Goal: Task Accomplishment & Management: Manage account settings

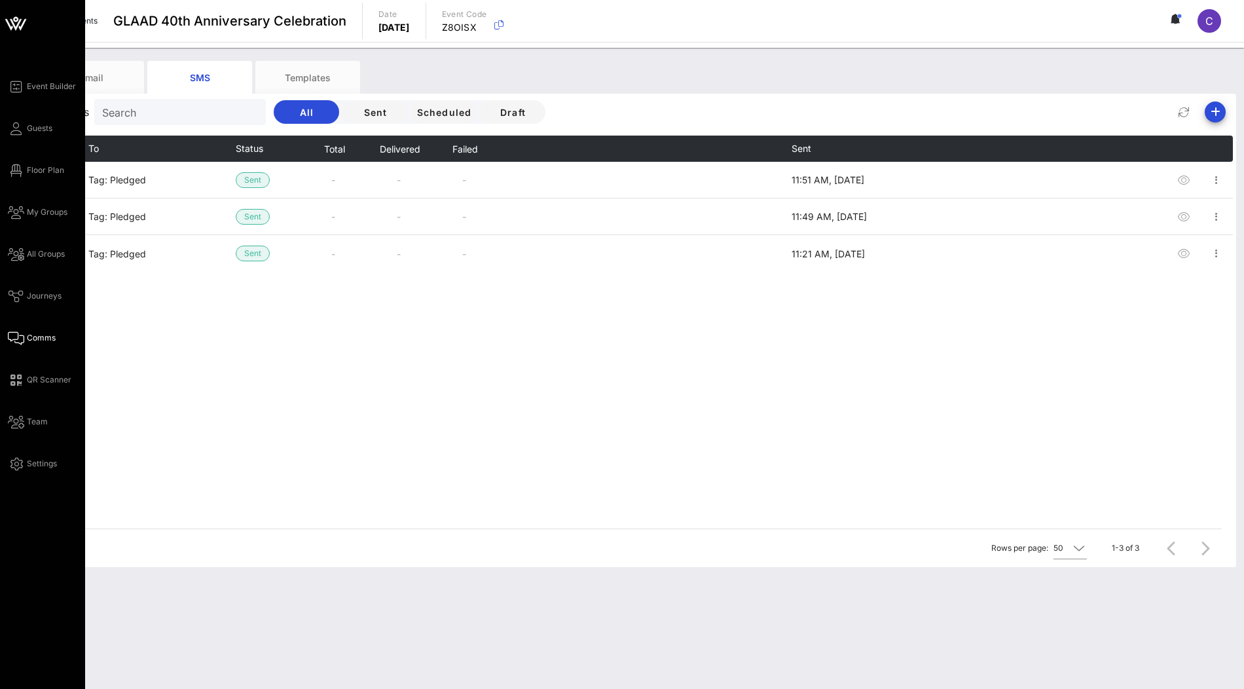
click at [14, 27] on icon at bounding box center [15, 23] width 31 height 31
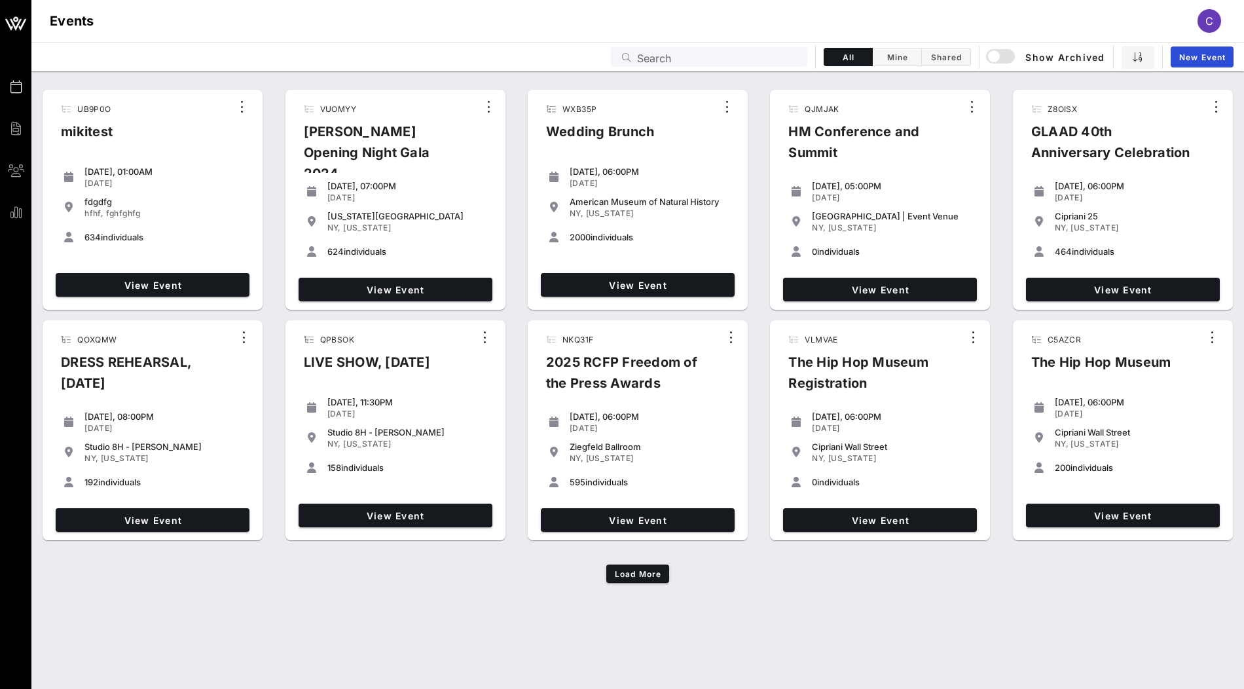
click at [766, 66] on div "Events Search All Mine Shared Show Archived New Event" at bounding box center [637, 56] width 1212 height 29
click at [766, 62] on input "Search" at bounding box center [718, 56] width 162 height 17
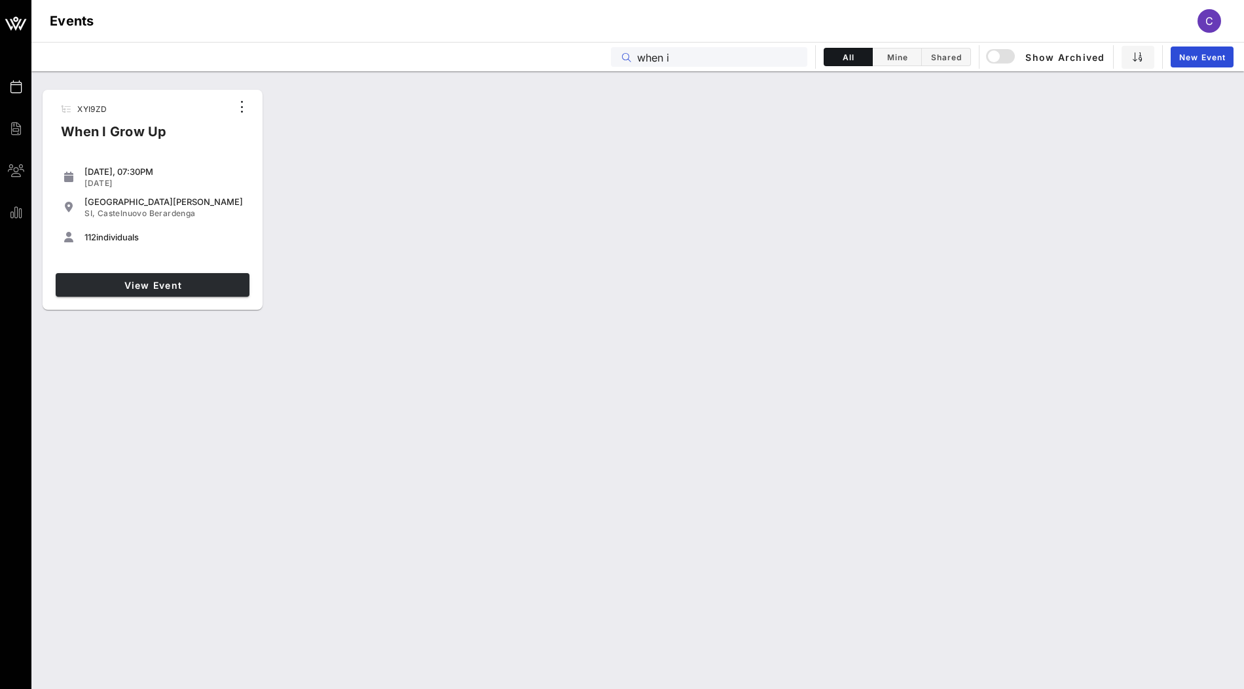
type input "when i"
click at [177, 287] on span "View Event" at bounding box center [152, 284] width 183 height 11
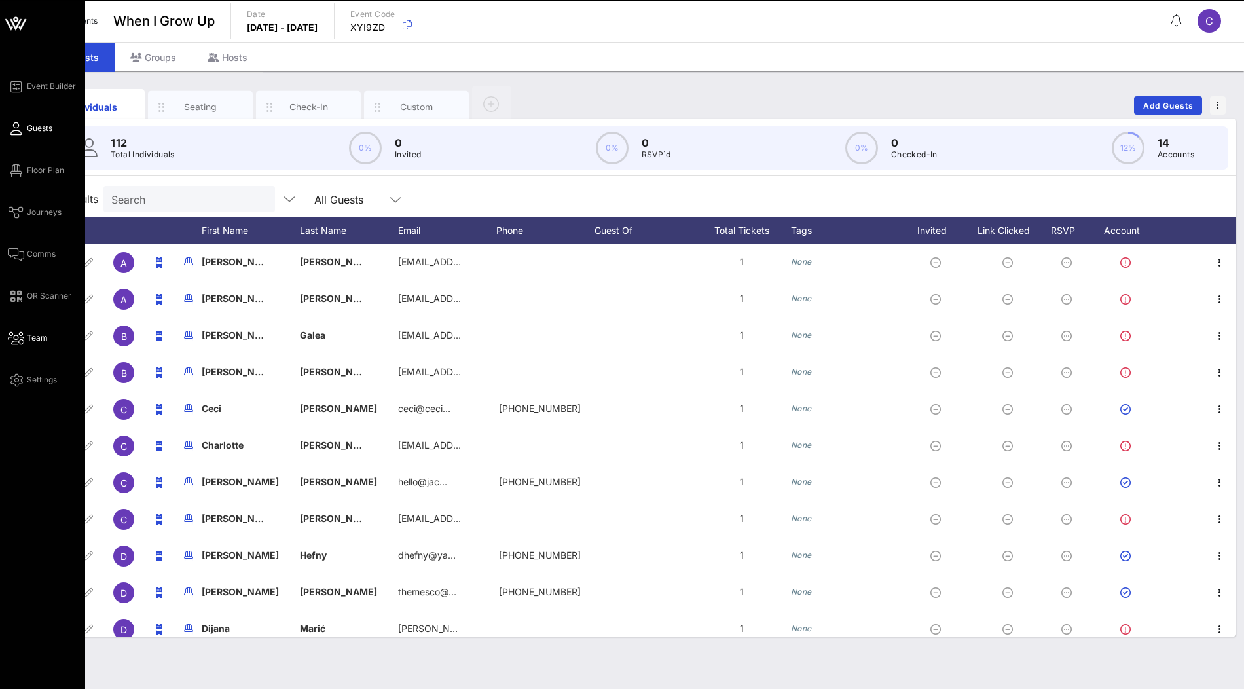
click at [31, 341] on span "Team" at bounding box center [37, 338] width 21 height 12
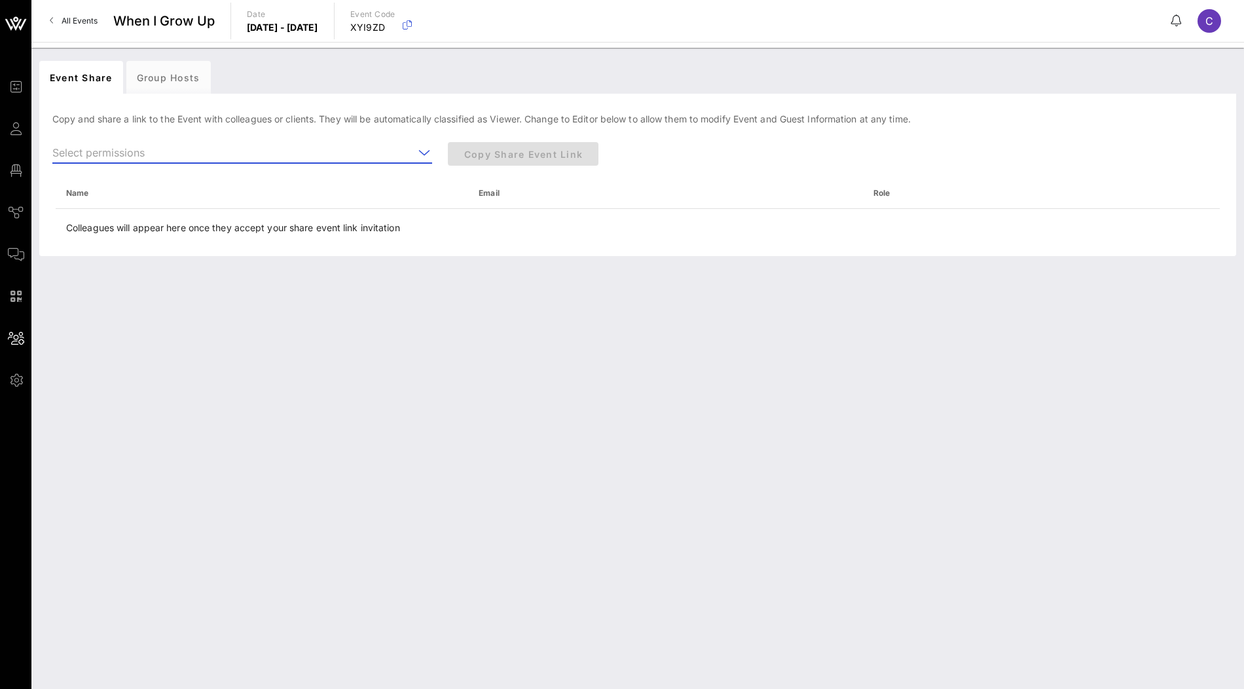
click at [202, 151] on input "text" at bounding box center [232, 152] width 361 height 21
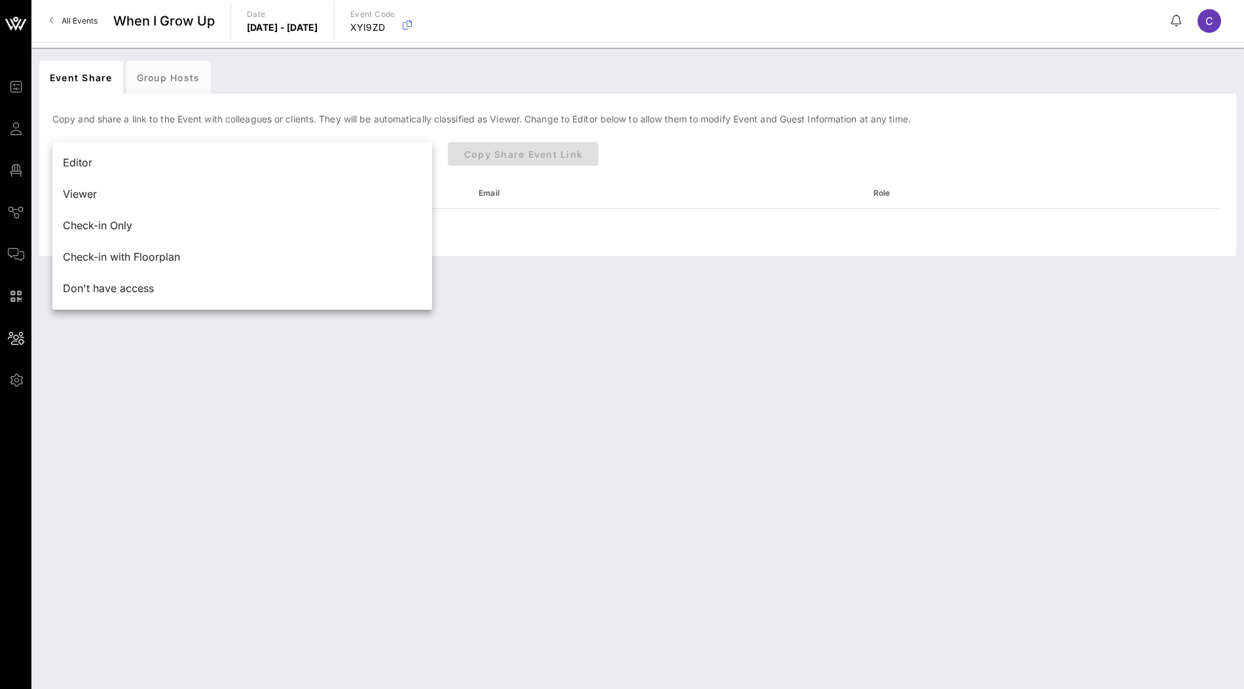
click at [346, 71] on div "Event Share Group Hosts" at bounding box center [637, 77] width 1197 height 33
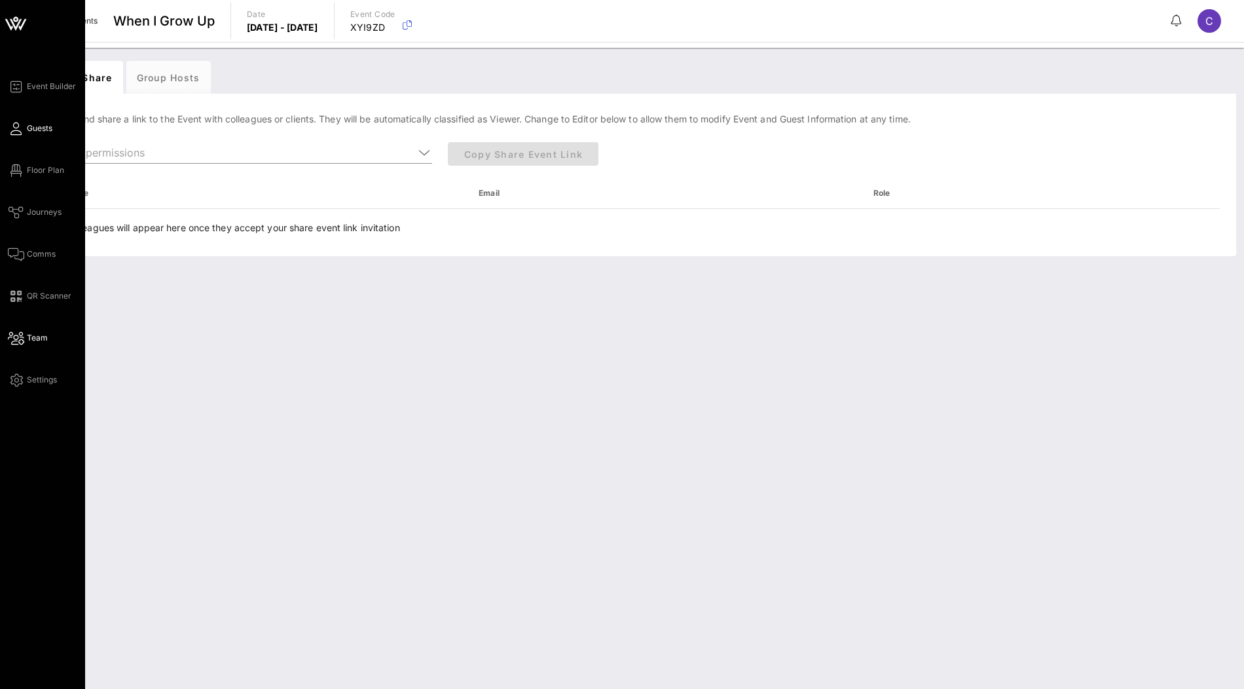
click at [26, 126] on link "Guests" at bounding box center [30, 128] width 45 height 16
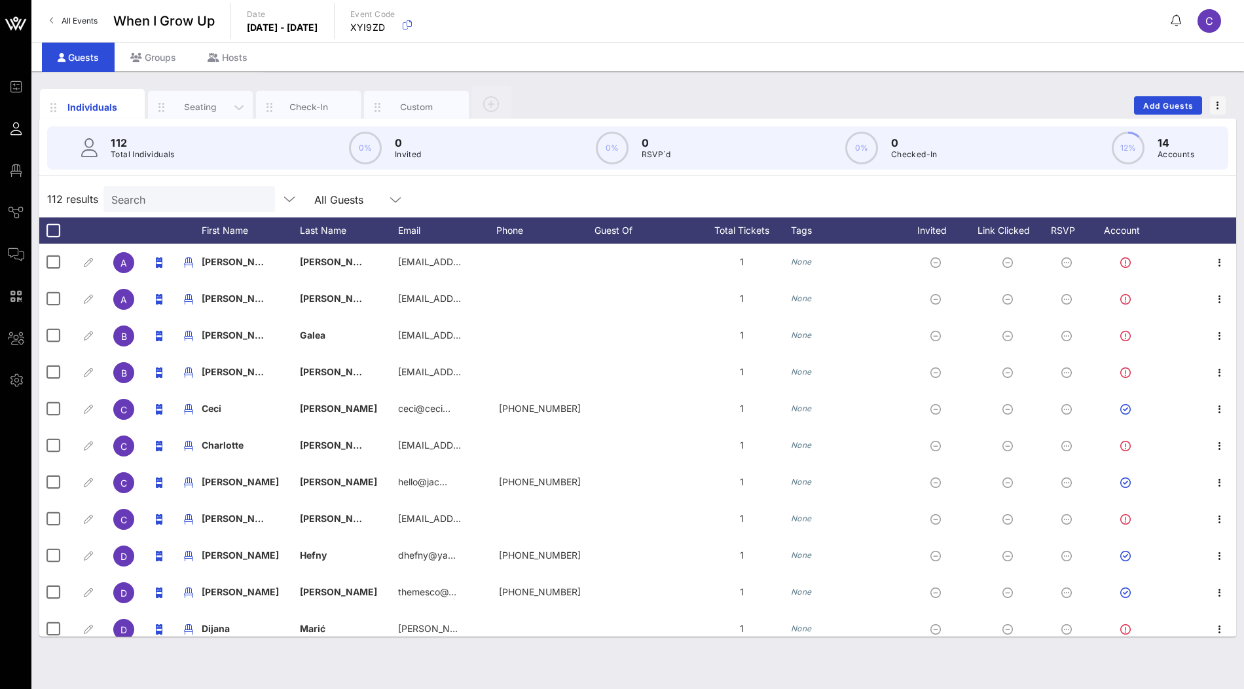
click at [200, 106] on div "Seating" at bounding box center [200, 107] width 58 height 12
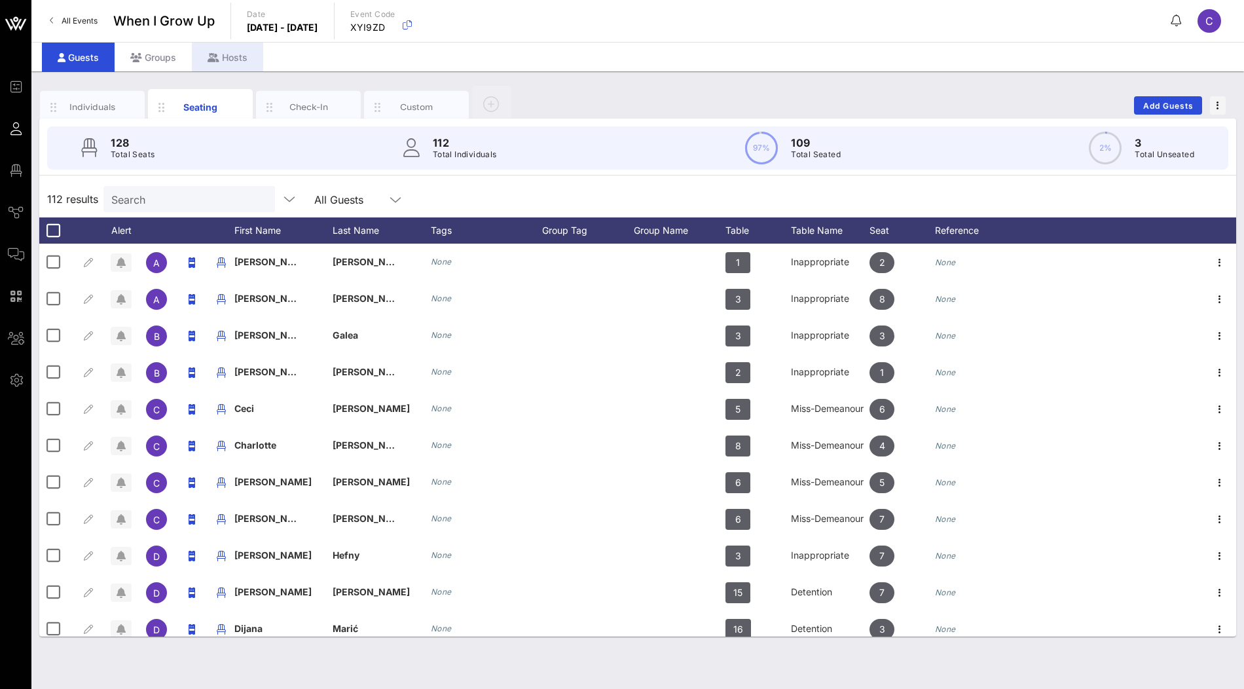
click at [245, 53] on div "Hosts" at bounding box center [227, 57] width 71 height 29
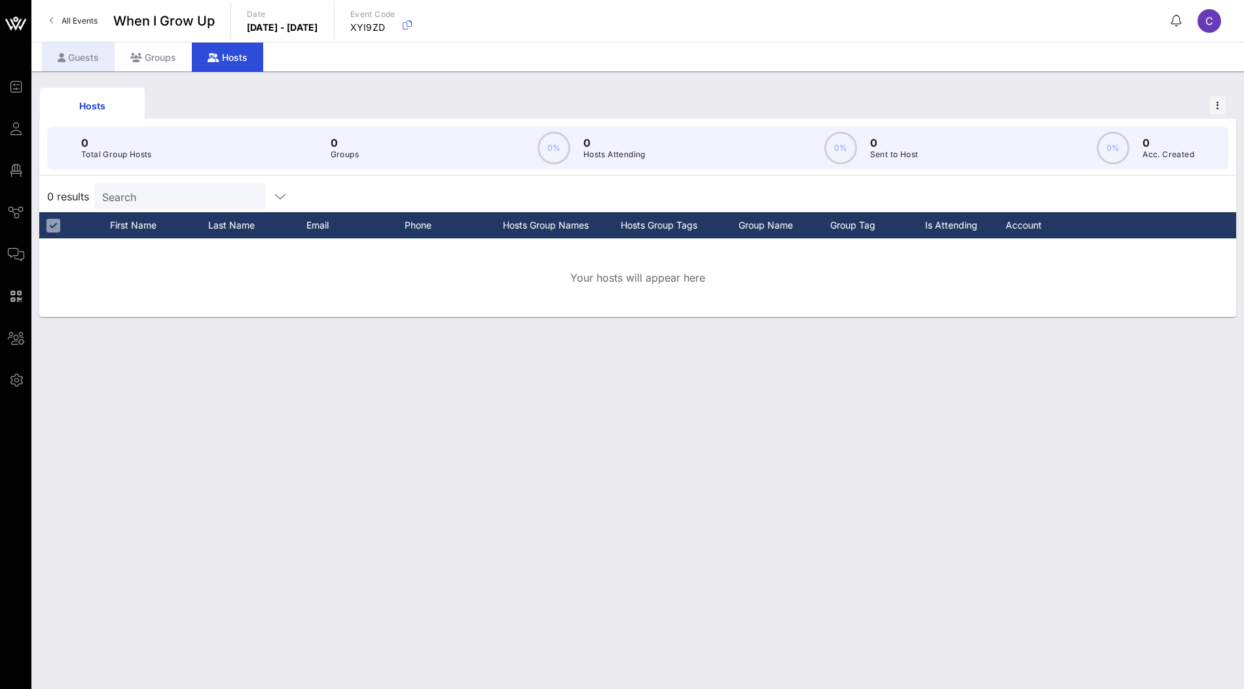
click at [88, 62] on div "Guests" at bounding box center [78, 57] width 73 height 29
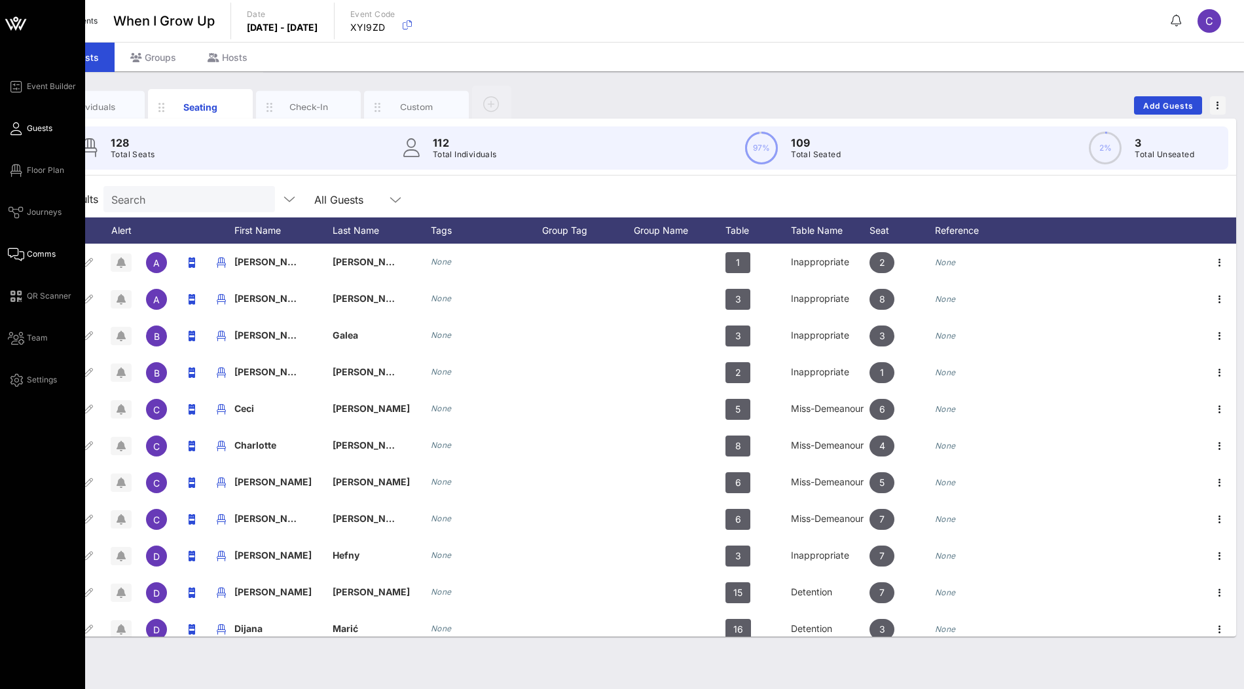
click at [26, 249] on link "Comms" at bounding box center [32, 254] width 48 height 16
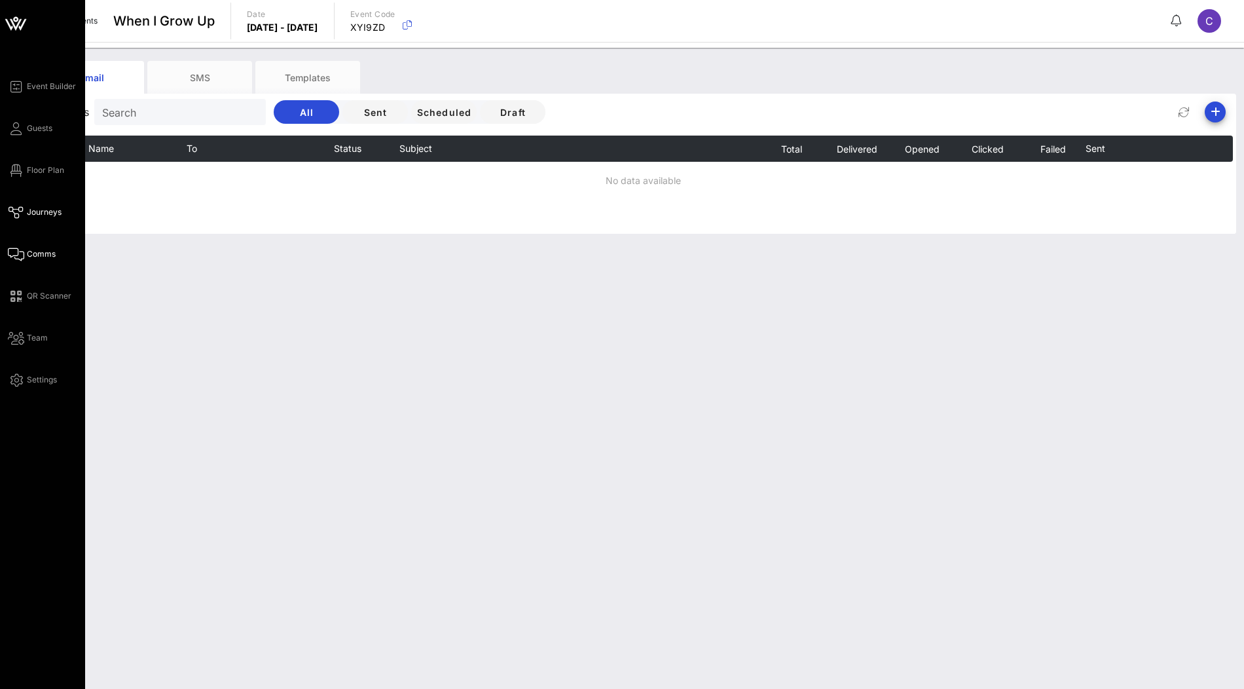
click at [42, 211] on span "Journeys" at bounding box center [44, 212] width 35 height 12
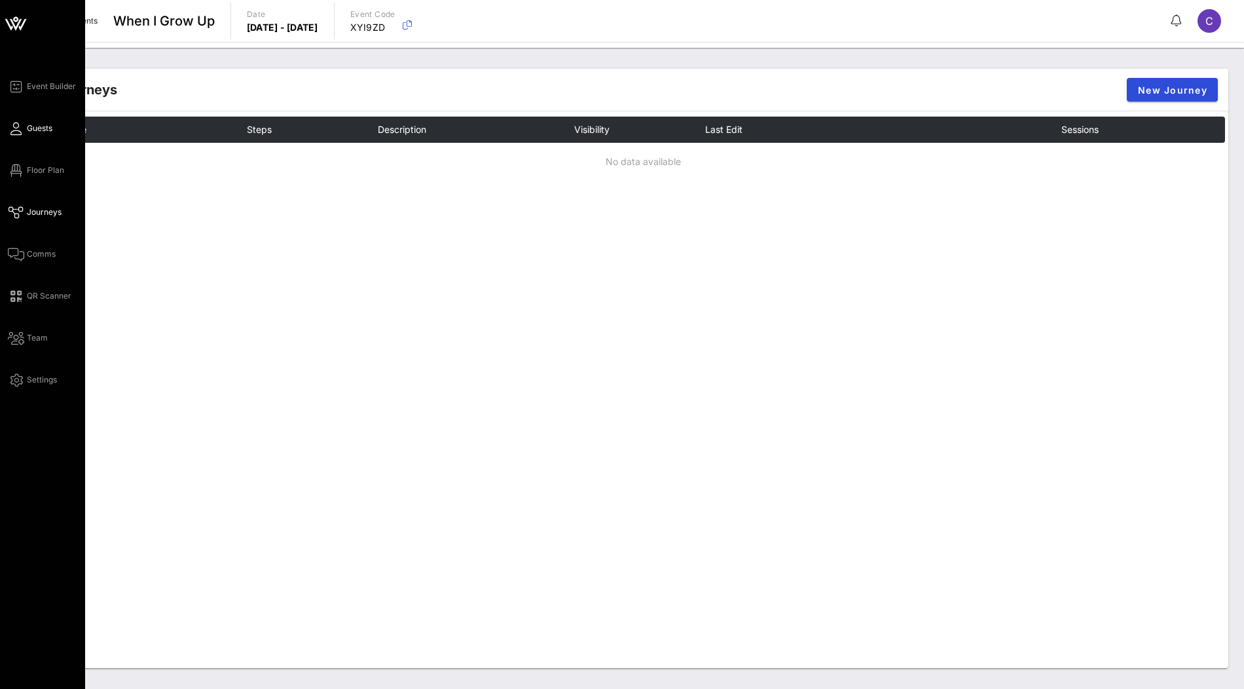
click at [27, 134] on span "Guests" at bounding box center [40, 128] width 26 height 12
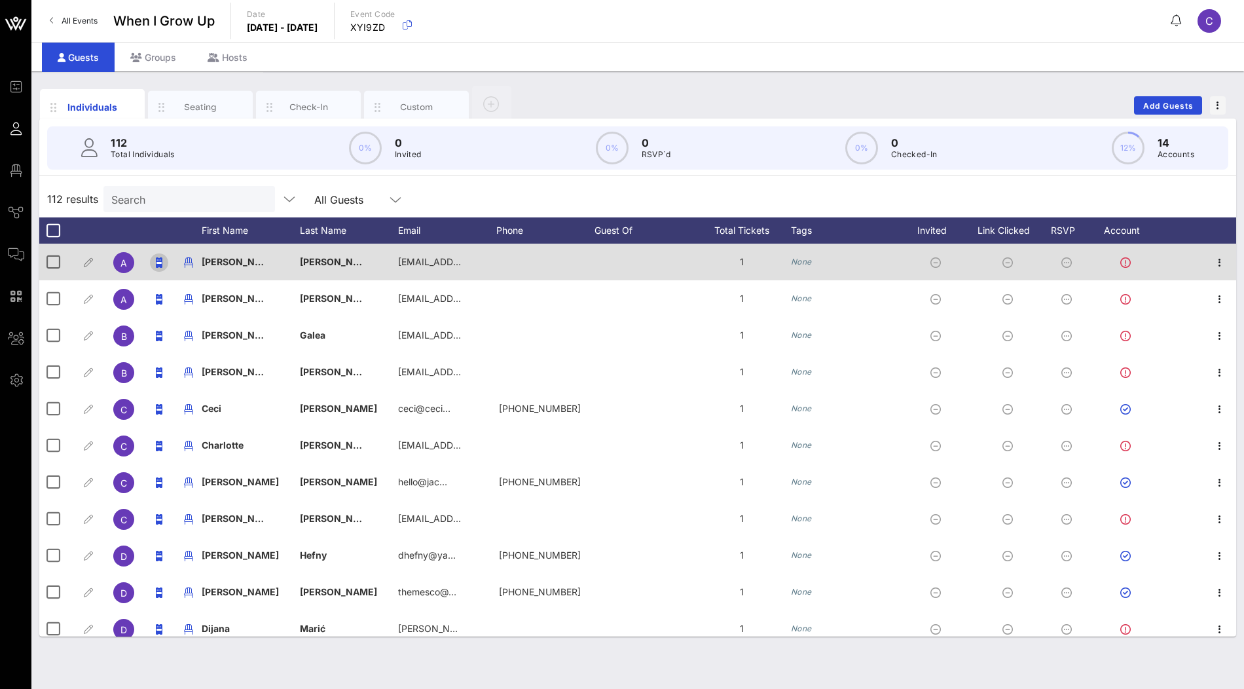
click at [158, 264] on icon "button" at bounding box center [159, 262] width 7 height 10
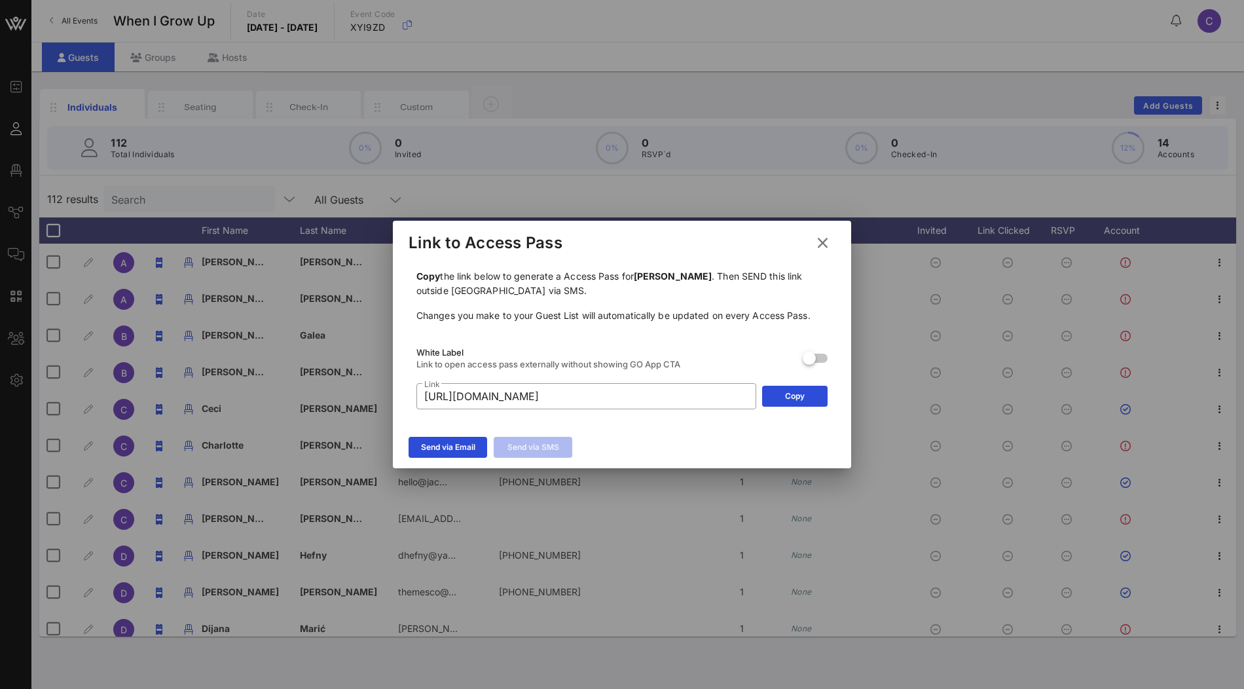
click at [828, 242] on icon at bounding box center [822, 242] width 20 height 21
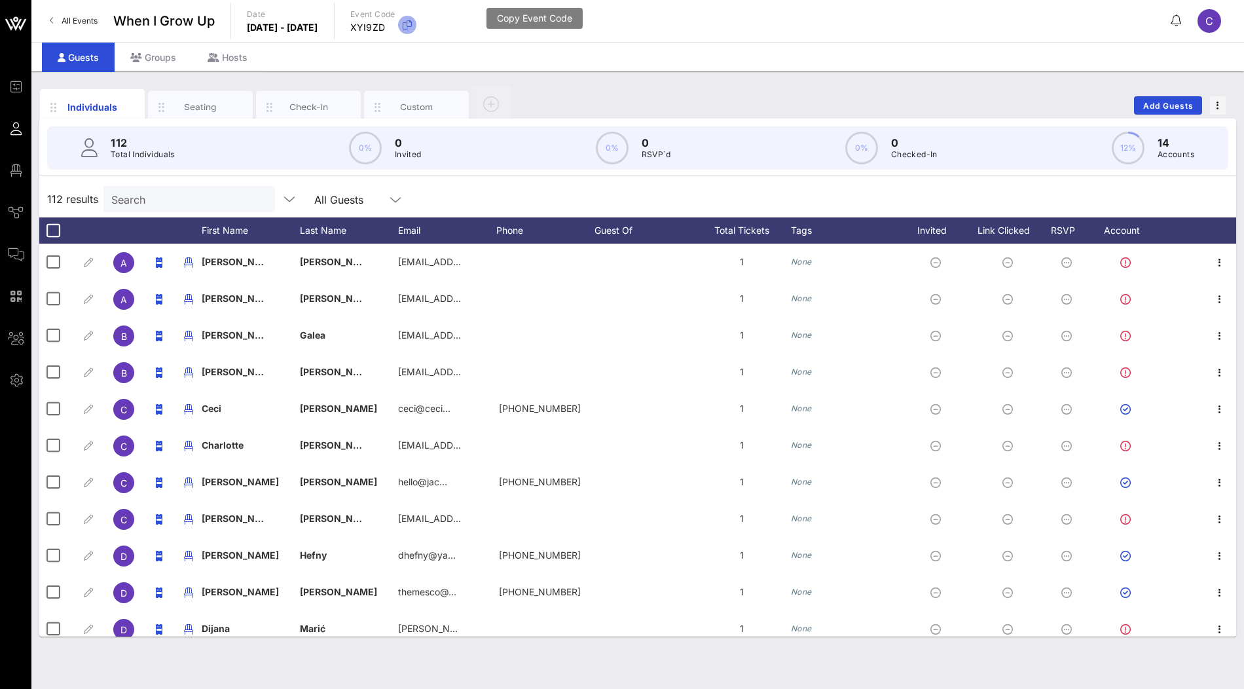
click at [415, 25] on icon "button" at bounding box center [407, 25] width 16 height 16
click at [196, 108] on div "Seating" at bounding box center [200, 107] width 58 height 12
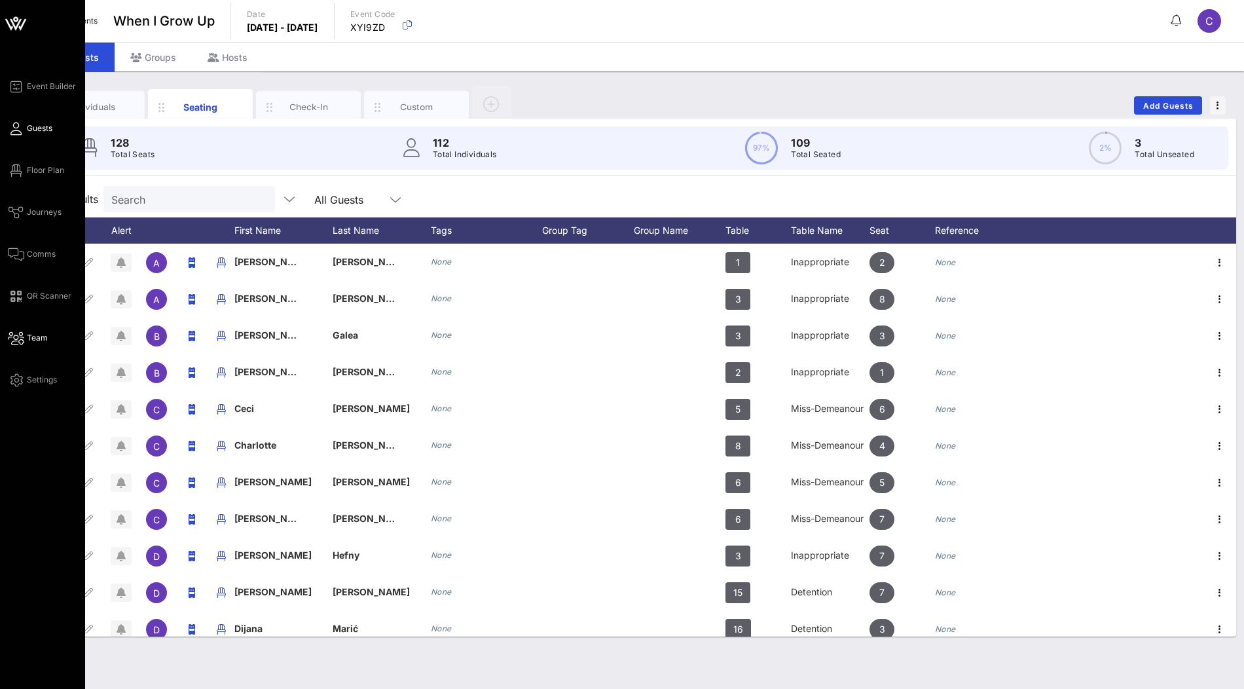
click at [31, 340] on span "Team" at bounding box center [37, 338] width 21 height 12
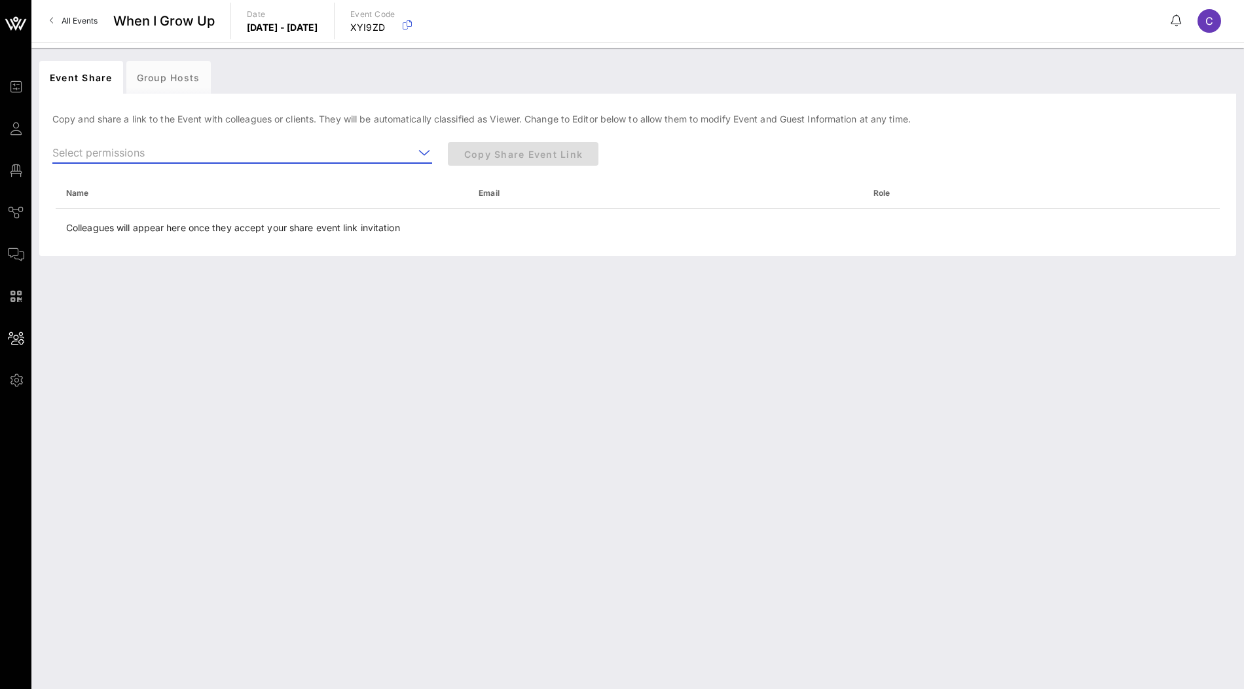
click at [316, 160] on input "text" at bounding box center [232, 152] width 361 height 21
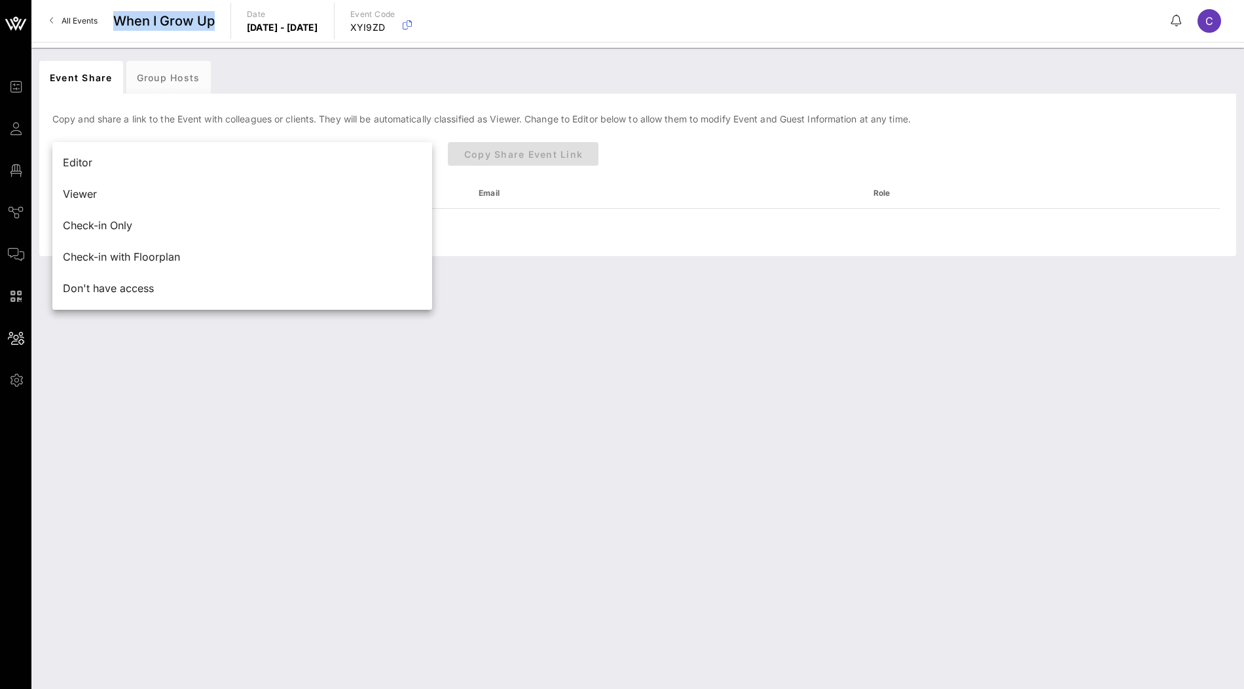
drag, startPoint x: 219, startPoint y: 25, endPoint x: 117, endPoint y: 24, distance: 102.1
click at [117, 24] on div "All Events When I Grow Up Date [DATE] - [DATE] Event Code XYI9ZD C" at bounding box center [637, 21] width 1212 height 42
copy span "When I Grow Up"
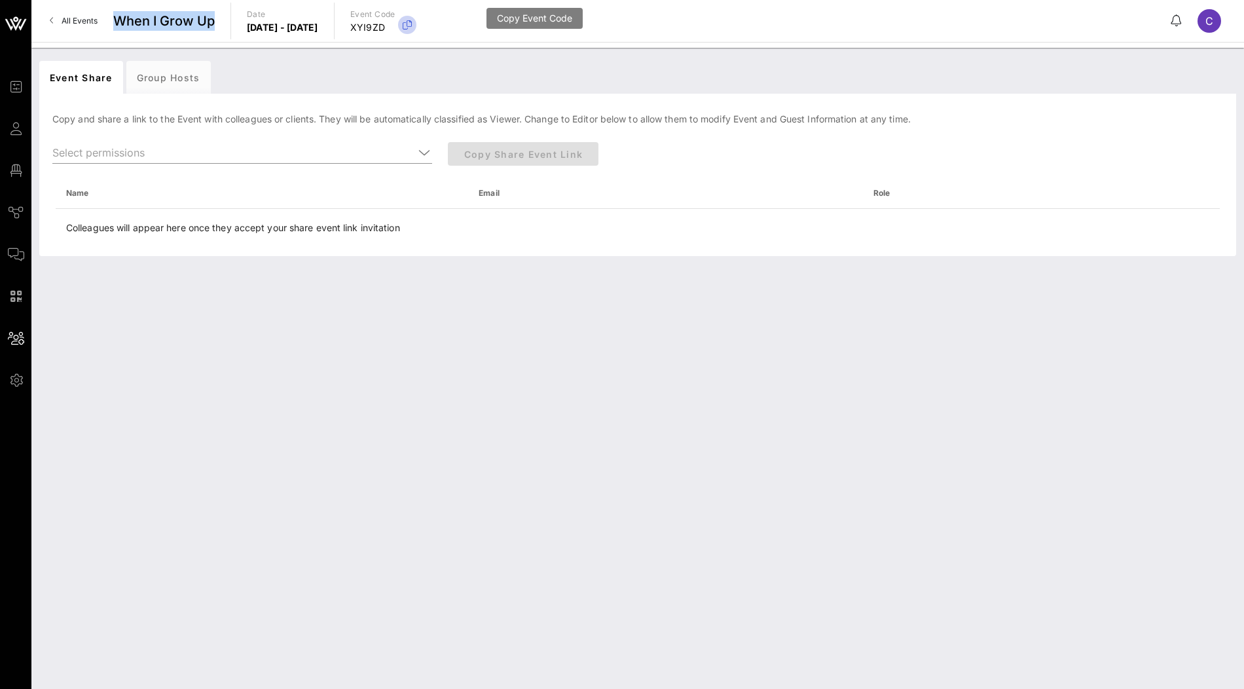
click at [415, 24] on icon "button" at bounding box center [407, 25] width 16 height 16
copy span "When I Grow Up"
drag, startPoint x: 445, startPoint y: 26, endPoint x: 315, endPoint y: 27, distance: 130.3
click at [315, 27] on div "All Events When I Grow Up Date [DATE] - [DATE] Event Code XYI9ZD C" at bounding box center [637, 21] width 1212 height 42
click at [306, 26] on p "[DATE] - [DATE]" at bounding box center [282, 27] width 71 height 13
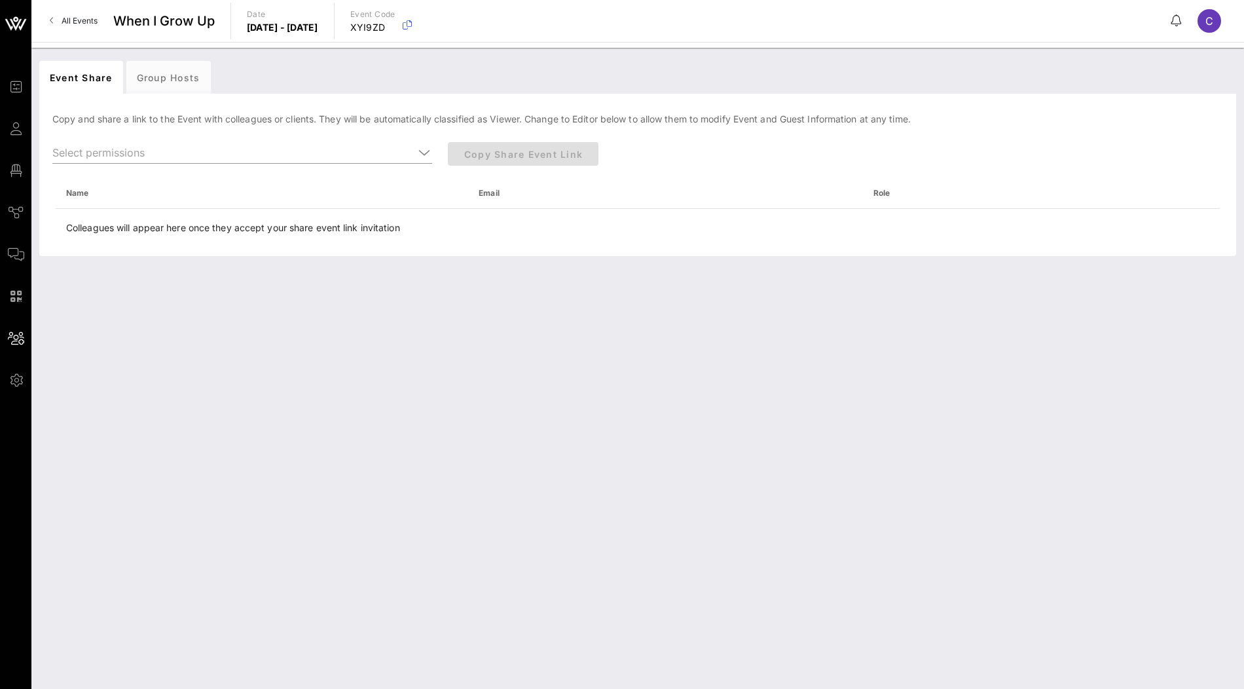
drag, startPoint x: 305, startPoint y: 29, endPoint x: 333, endPoint y: 27, distance: 28.2
click at [318, 27] on p "[DATE] - [DATE]" at bounding box center [282, 27] width 71 height 13
drag, startPoint x: 382, startPoint y: 26, endPoint x: 449, endPoint y: 26, distance: 66.8
click at [449, 26] on div "All Events When I Grow Up Date [DATE] - [DATE] Event Code XYI9ZD C" at bounding box center [637, 21] width 1212 height 42
copy p "[DATE]"
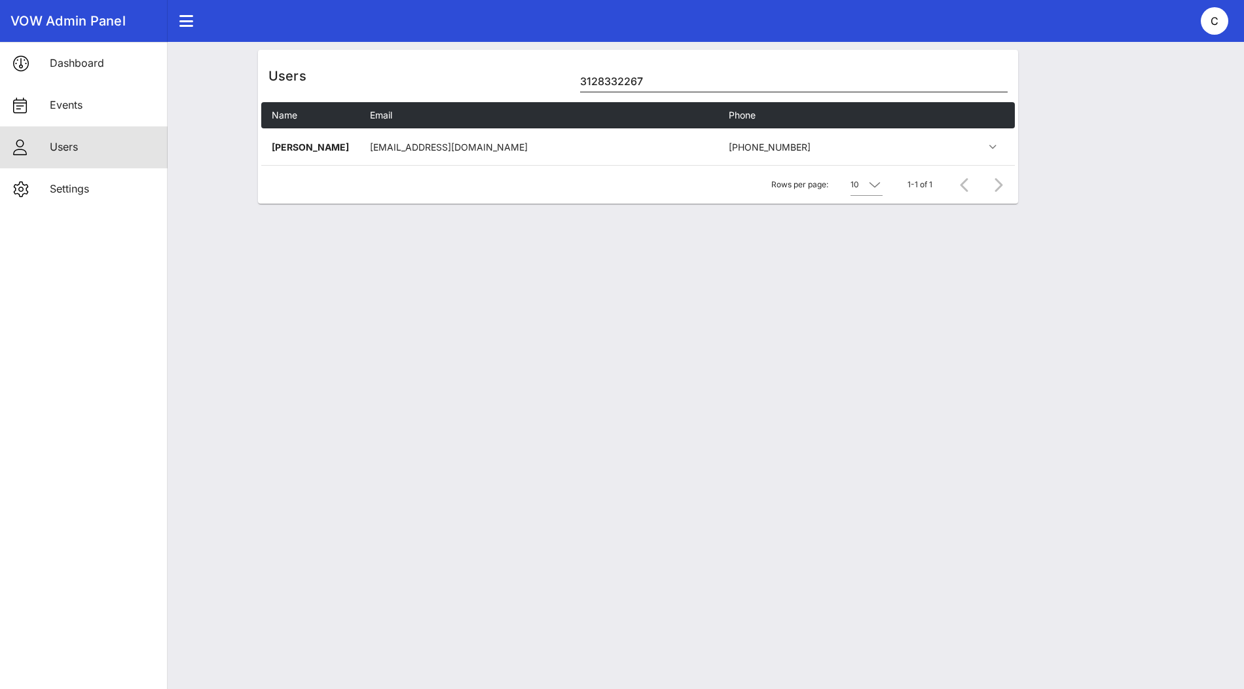
click at [619, 73] on input "3128332267" at bounding box center [793, 81] width 427 height 21
paste input "georgina@rsvp.club"
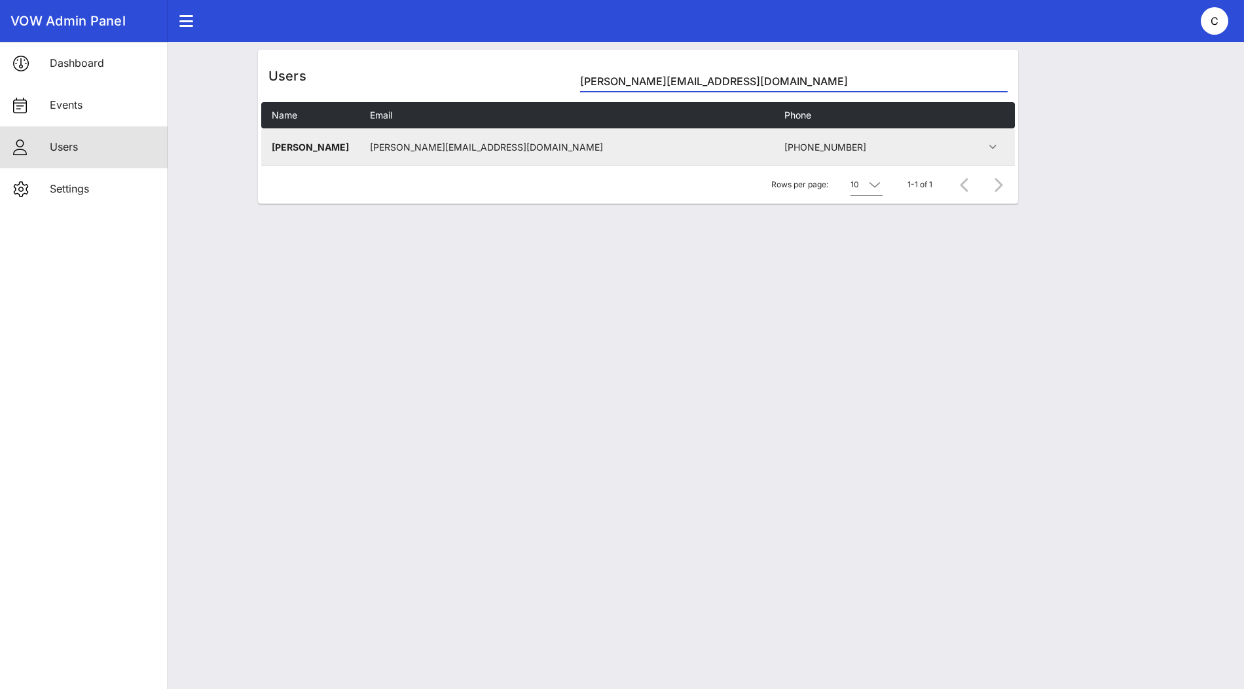
type input "georgina@rsvp.club"
drag, startPoint x: 348, startPoint y: 143, endPoint x: 269, endPoint y: 147, distance: 78.6
click at [269, 147] on td "Georgina Mead" at bounding box center [310, 146] width 98 height 37
copy td "Georgina Mead"
